Goal: Find specific page/section: Find specific page/section

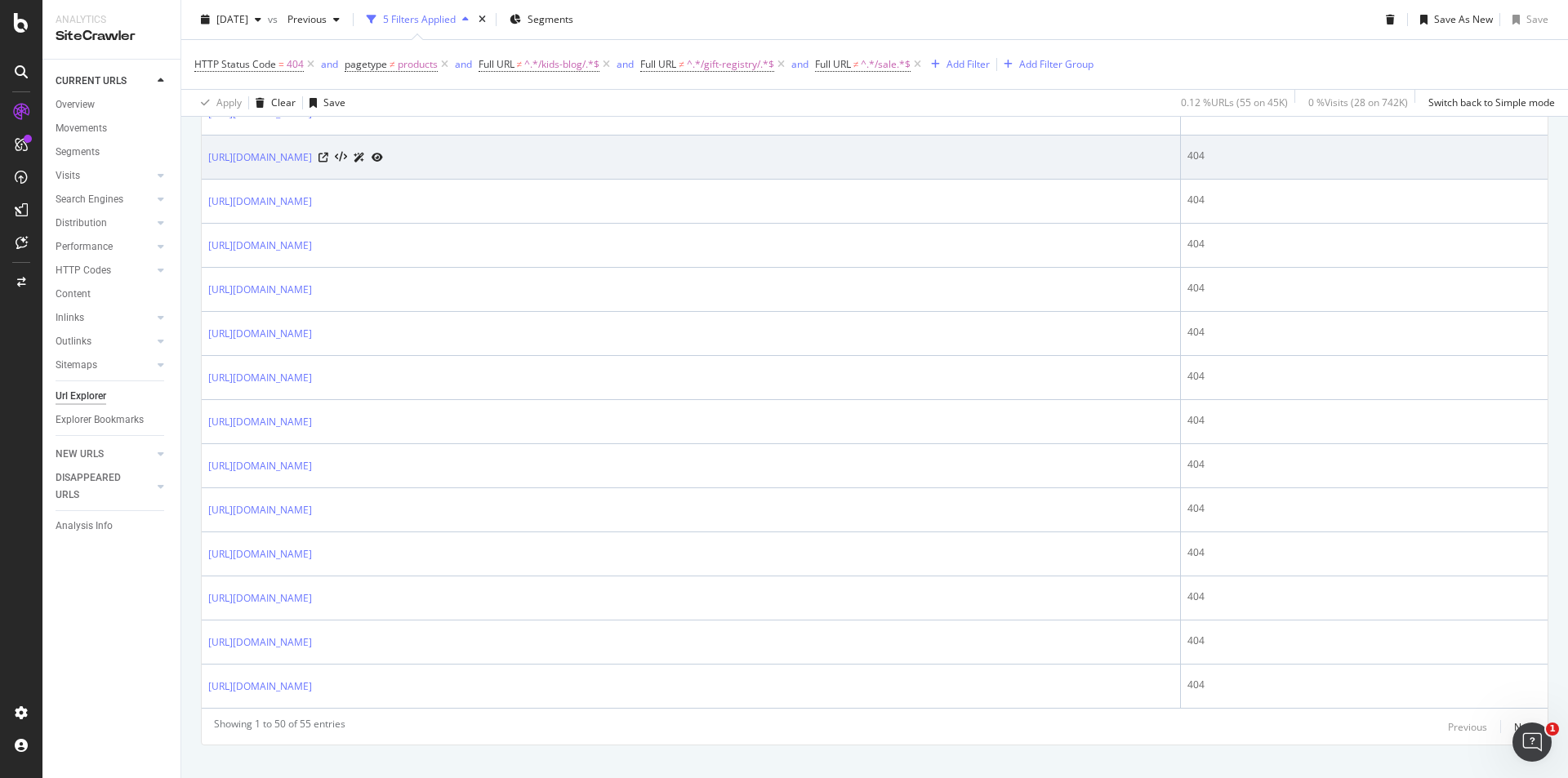
scroll to position [2114, 0]
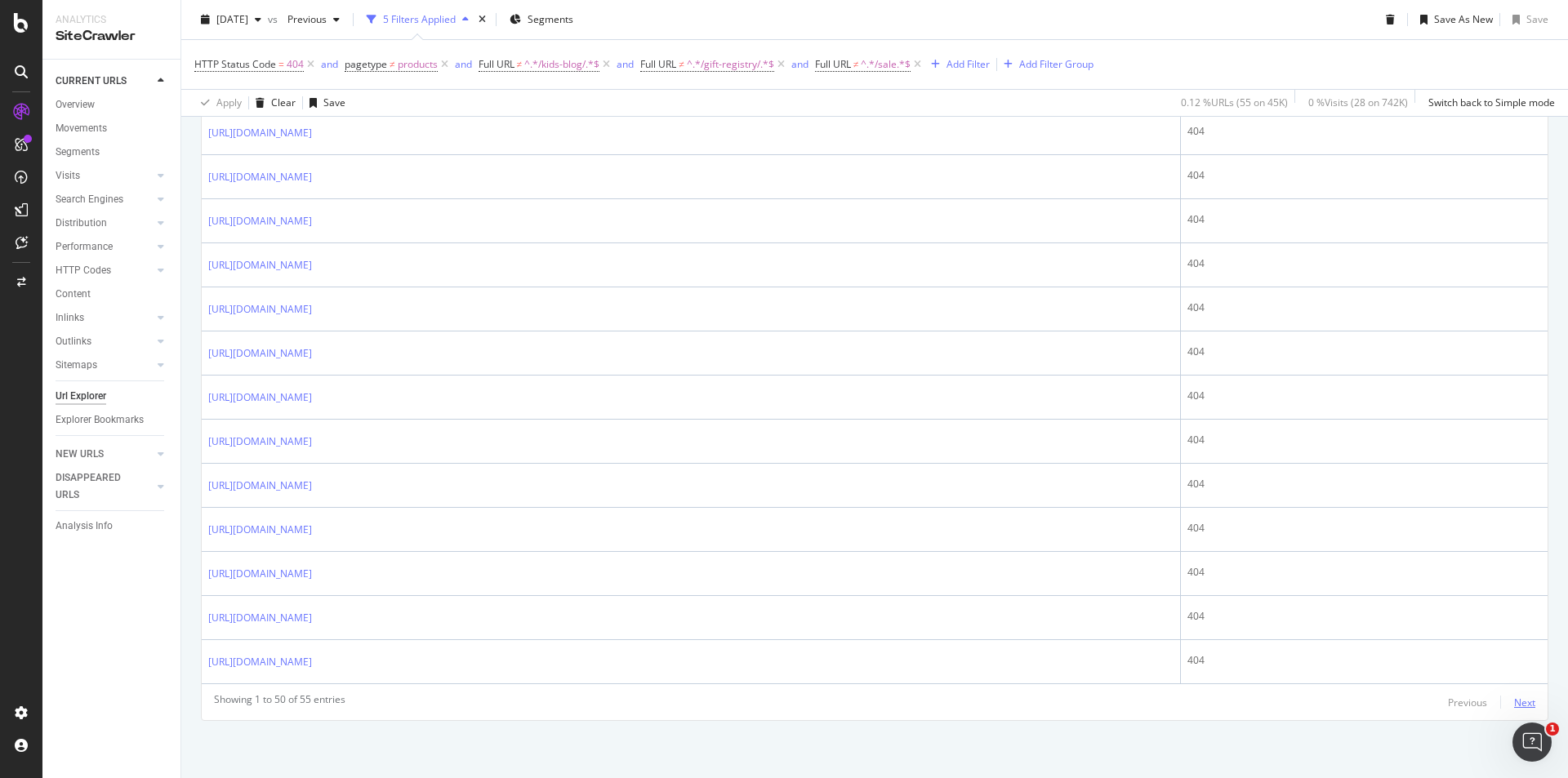
click at [1514, 697] on div "Next" at bounding box center [1525, 703] width 22 height 13
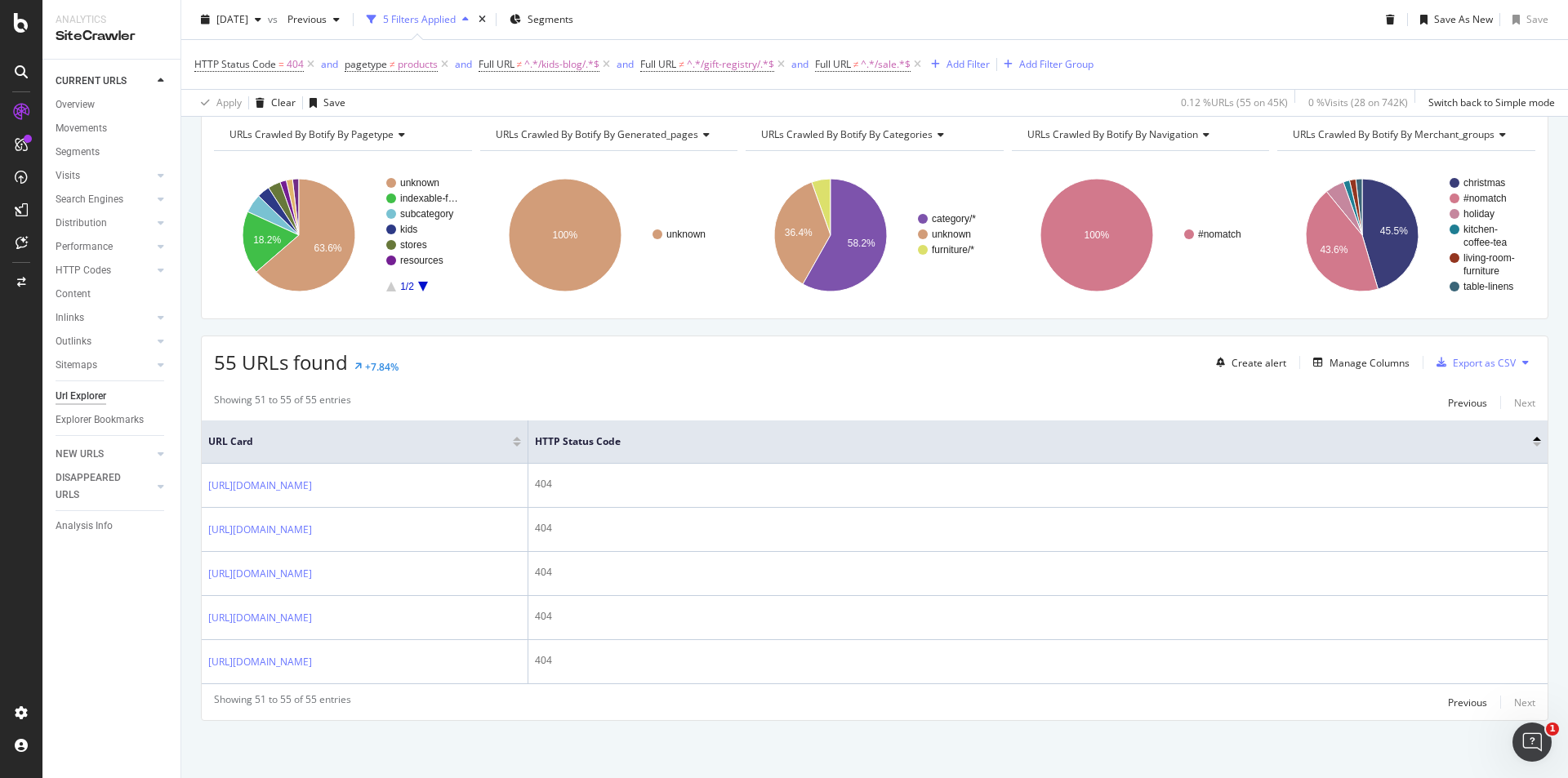
scroll to position [208, 0]
